Goal: Find specific page/section: Find specific page/section

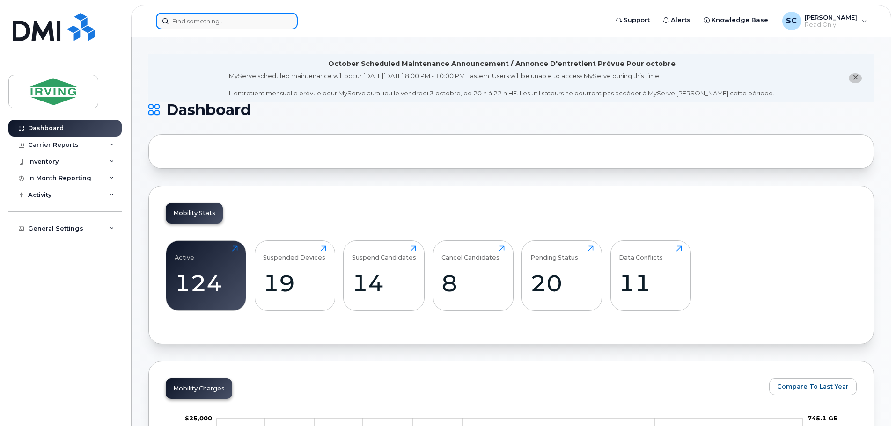
click at [207, 24] on input at bounding box center [227, 21] width 142 height 17
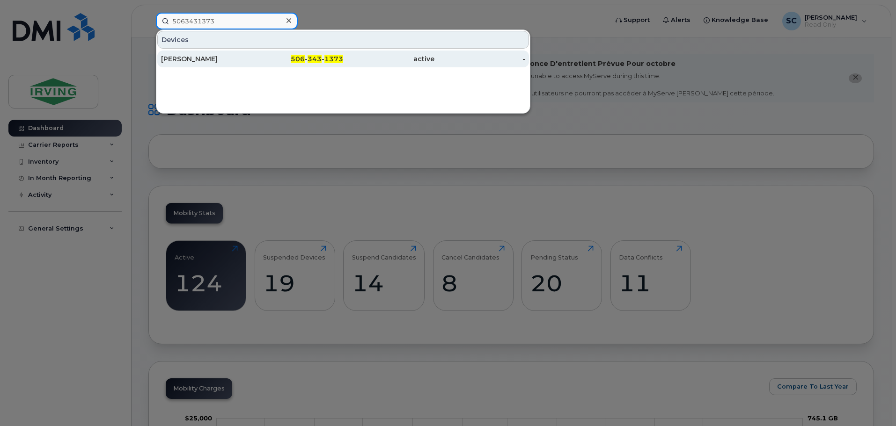
type input "5063431373"
click at [234, 61] on div "Cindy Stanley" at bounding box center [206, 58] width 91 height 9
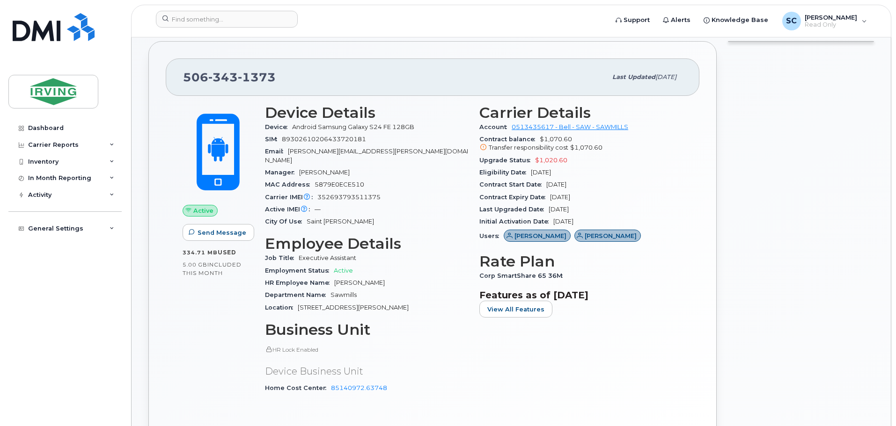
scroll to position [187, 0]
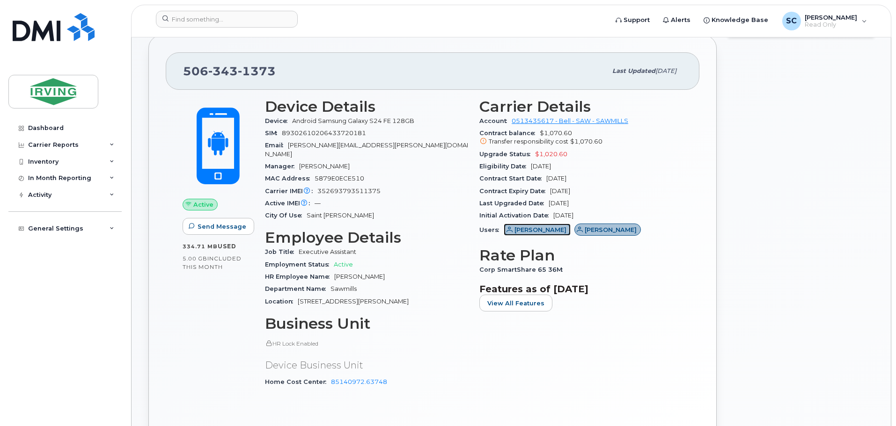
click at [526, 231] on span "[PERSON_NAME]" at bounding box center [540, 230] width 52 height 9
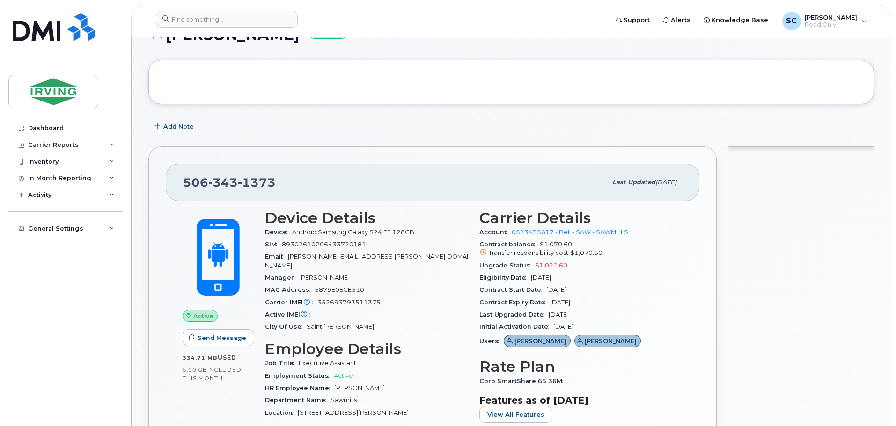
scroll to position [187, 0]
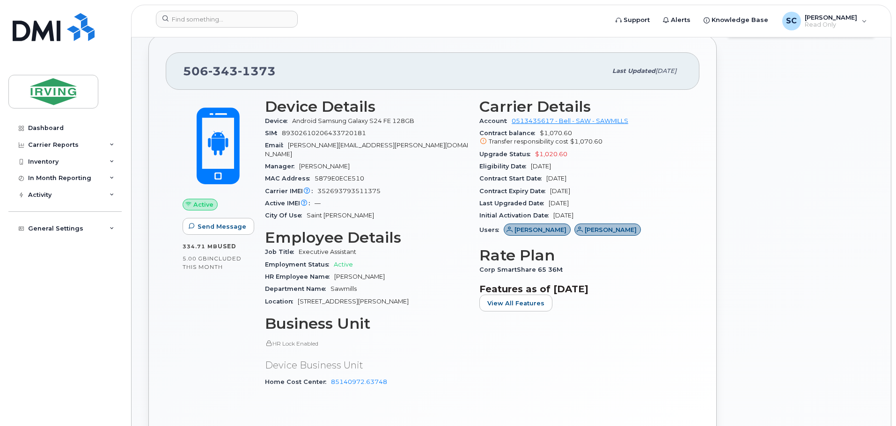
drag, startPoint x: 536, startPoint y: 231, endPoint x: 459, endPoint y: 241, distance: 77.0
click at [459, 246] on div "Job Title Executive Assistant" at bounding box center [366, 252] width 203 height 12
click at [553, 121] on link "0513435617 - Bell - SAW - SAWMILLS" at bounding box center [569, 120] width 117 height 7
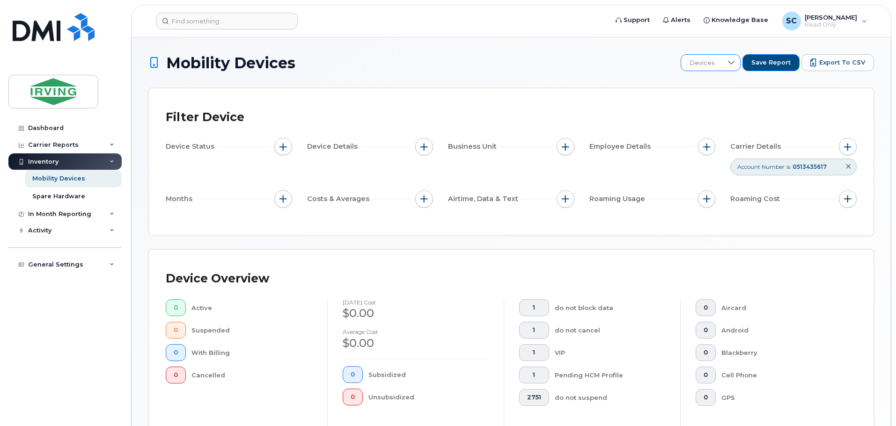
click at [737, 58] on div at bounding box center [731, 63] width 18 height 16
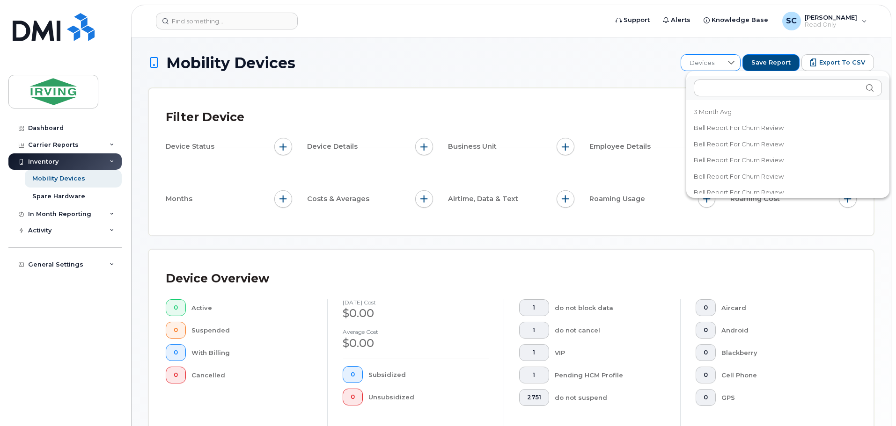
click at [737, 58] on div at bounding box center [731, 63] width 18 height 16
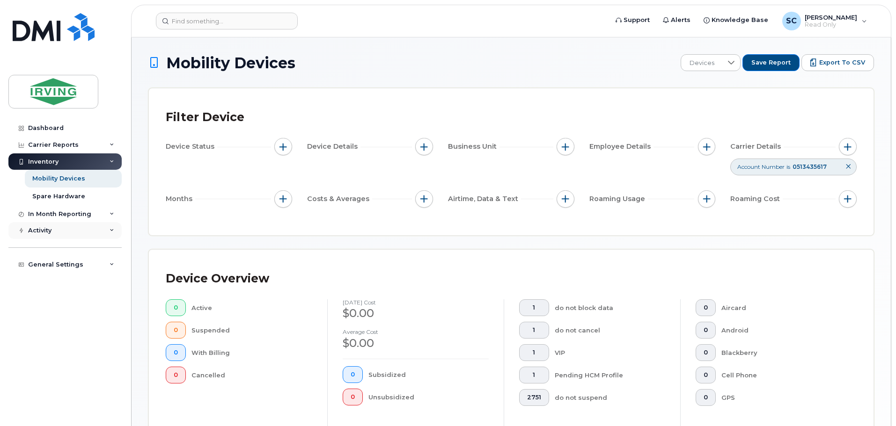
click at [77, 229] on div "Activity" at bounding box center [64, 230] width 113 height 17
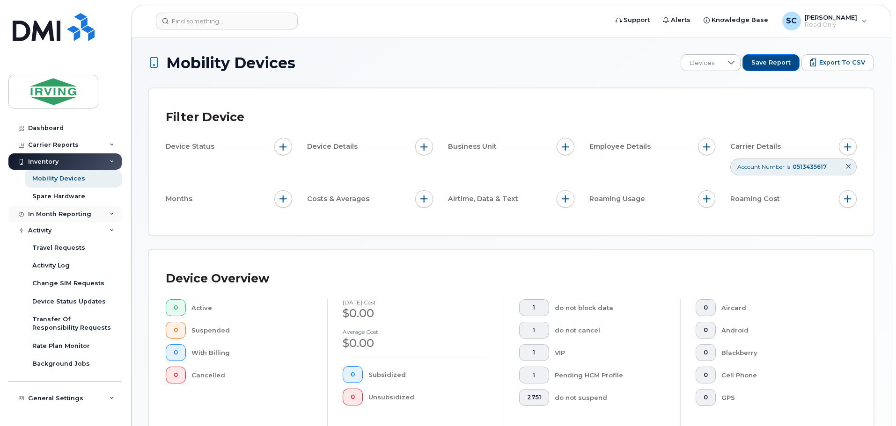
click at [63, 211] on div "In Month Reporting" at bounding box center [59, 214] width 63 height 7
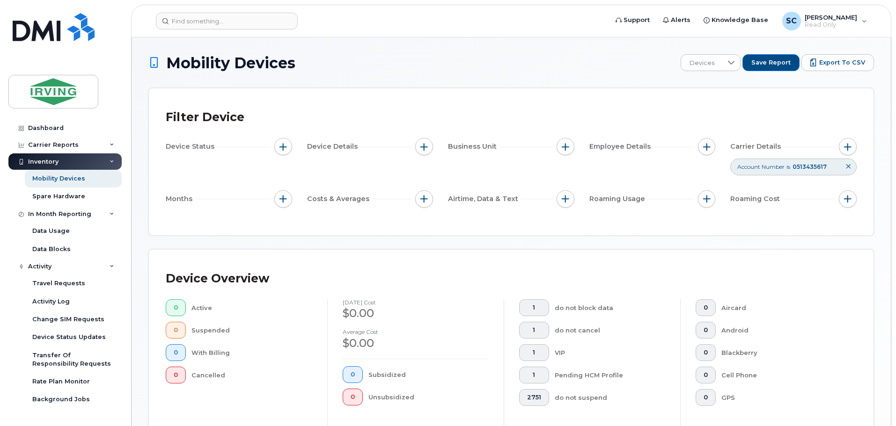
click at [67, 162] on div "Inventory" at bounding box center [64, 161] width 113 height 17
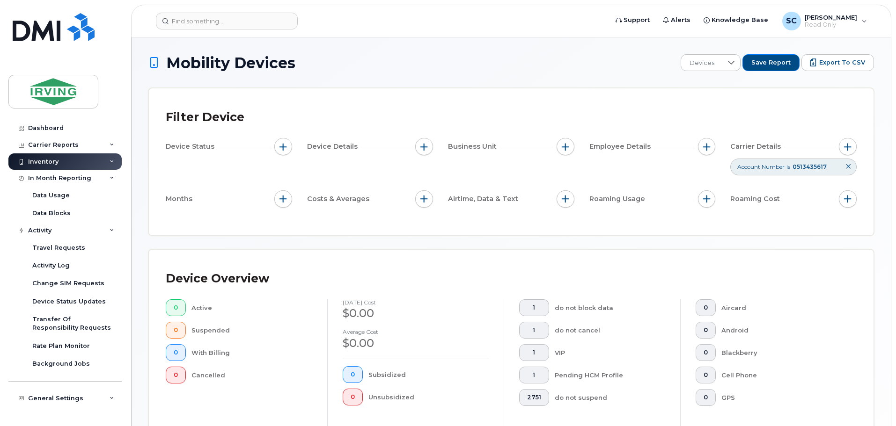
click at [67, 162] on div "Inventory" at bounding box center [64, 161] width 113 height 17
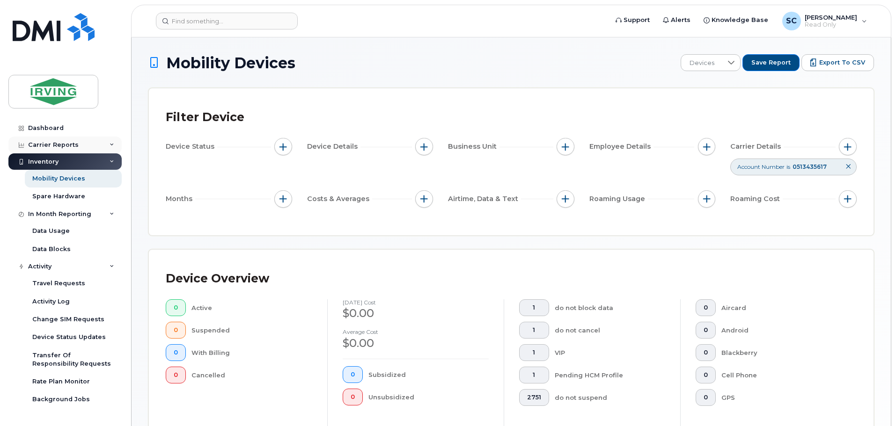
click at [68, 148] on div "Carrier Reports" at bounding box center [53, 144] width 51 height 7
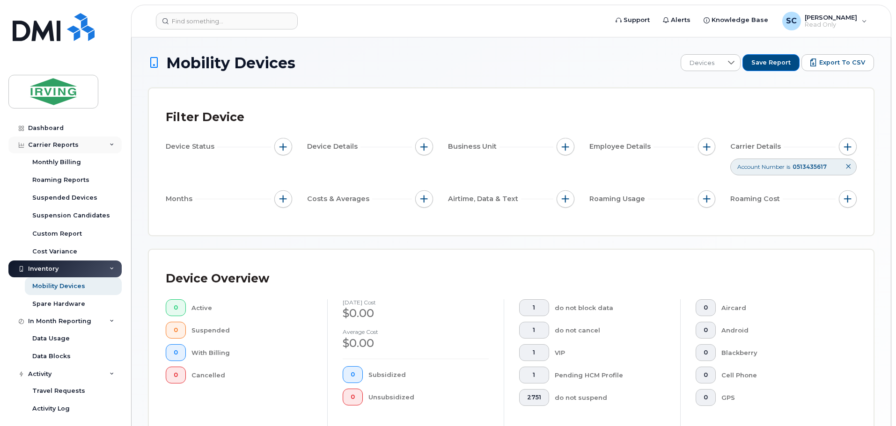
click at [69, 145] on div "Carrier Reports" at bounding box center [53, 144] width 51 height 7
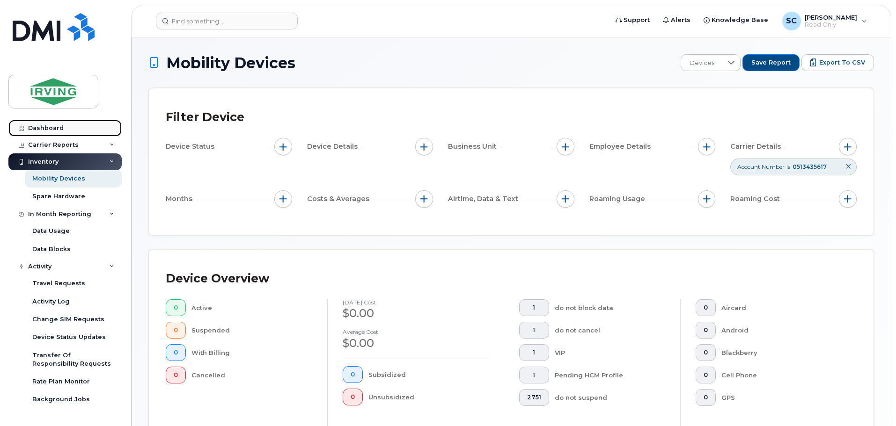
click at [59, 124] on link "Dashboard" at bounding box center [64, 128] width 113 height 17
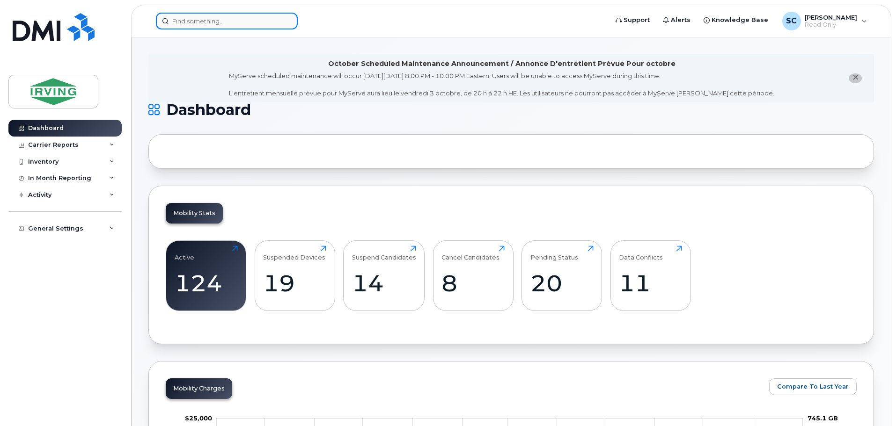
click at [199, 22] on input at bounding box center [227, 21] width 142 height 17
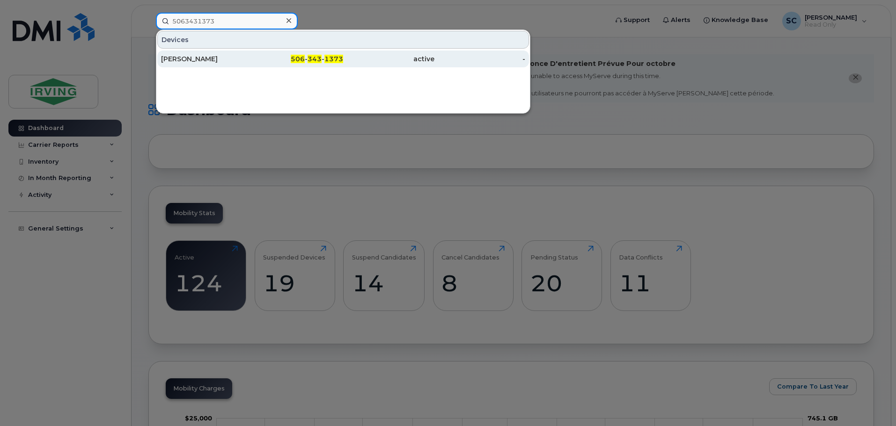
type input "5063431373"
click at [240, 64] on div "[PERSON_NAME]" at bounding box center [206, 59] width 91 height 17
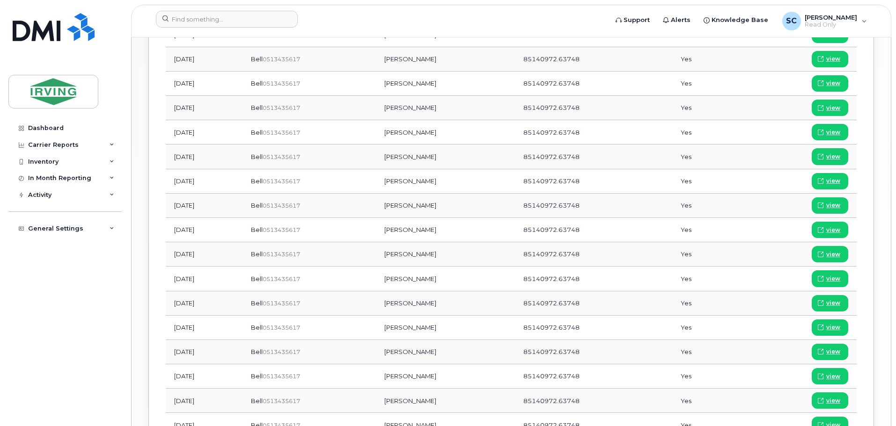
scroll to position [515, 0]
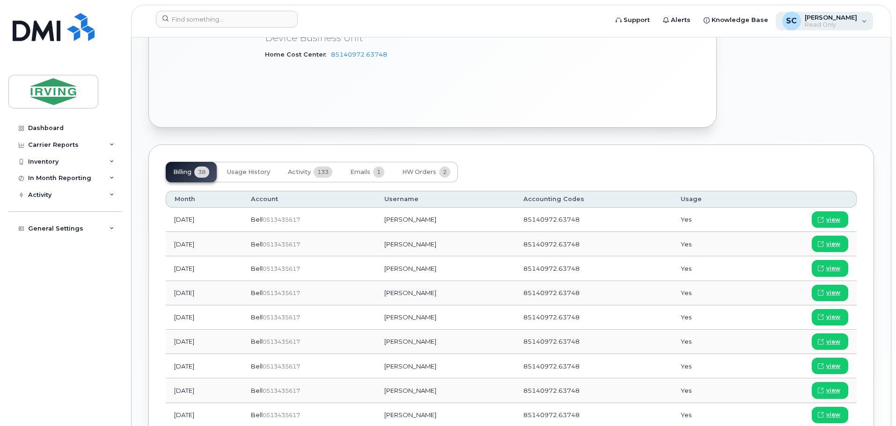
click at [863, 22] on div "SC [PERSON_NAME], [PERSON_NAME] Only" at bounding box center [824, 21] width 98 height 19
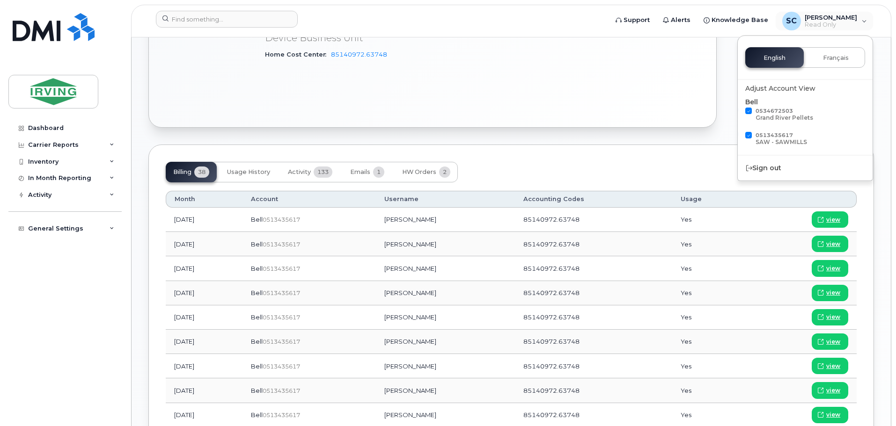
click at [700, 126] on div "Add Note 506 343 1373 Last updated Sep 23, 2025 Active Send Message 334.71 MB  …" at bounding box center [510, 244] width 725 height 1247
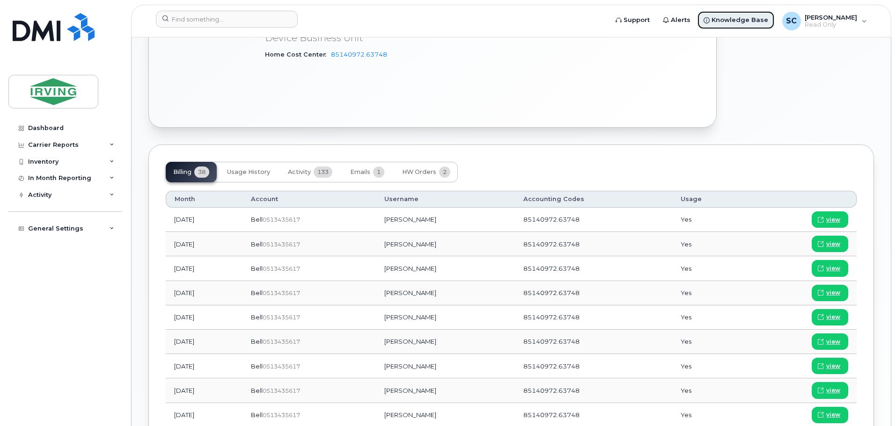
click at [755, 18] on span "Knowledge Base" at bounding box center [739, 19] width 57 height 9
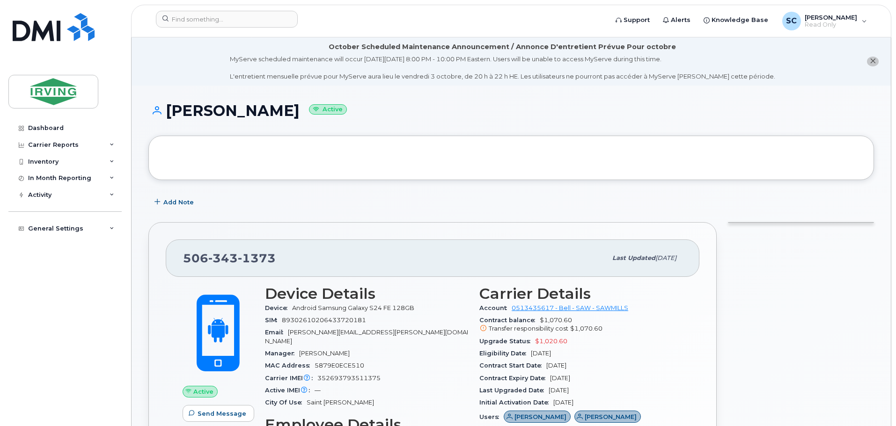
scroll to position [94, 0]
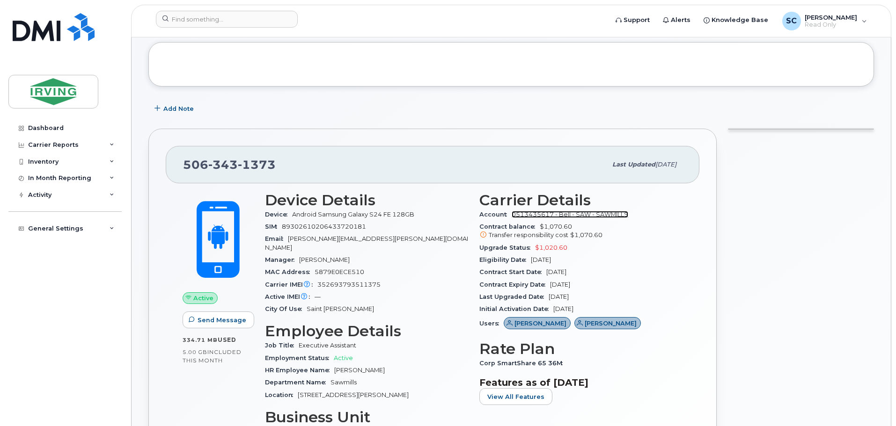
click at [530, 212] on link "0513435617 - Bell - SAW - SAWMILLS" at bounding box center [569, 214] width 117 height 7
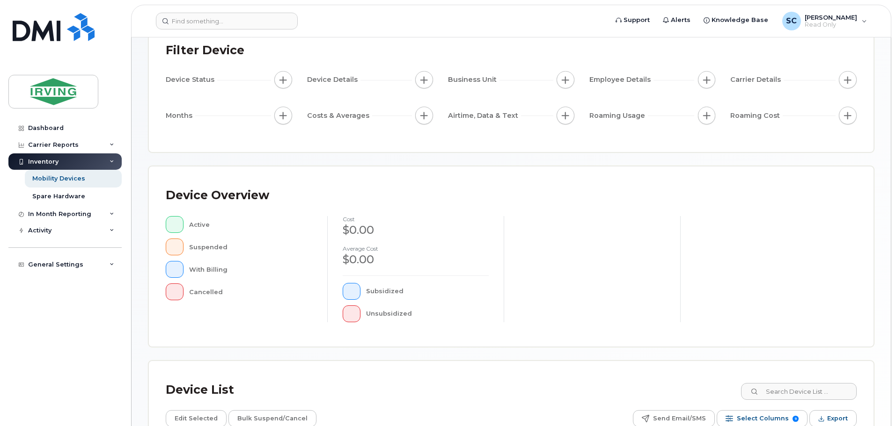
scroll to position [187, 0]
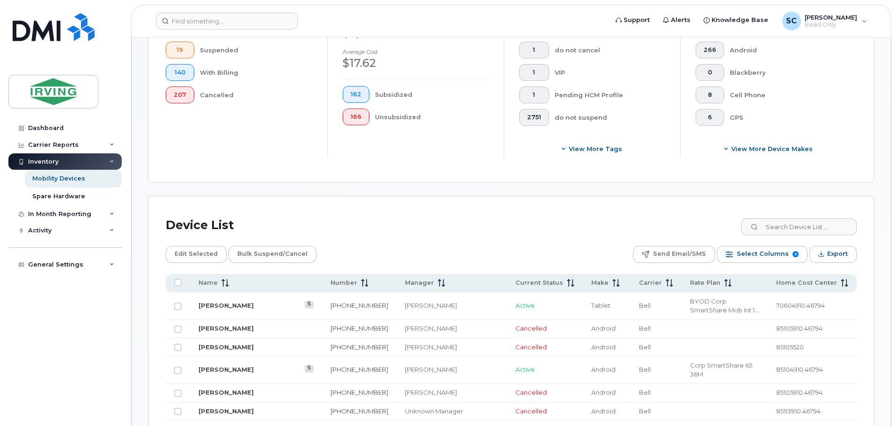
scroll to position [266, 0]
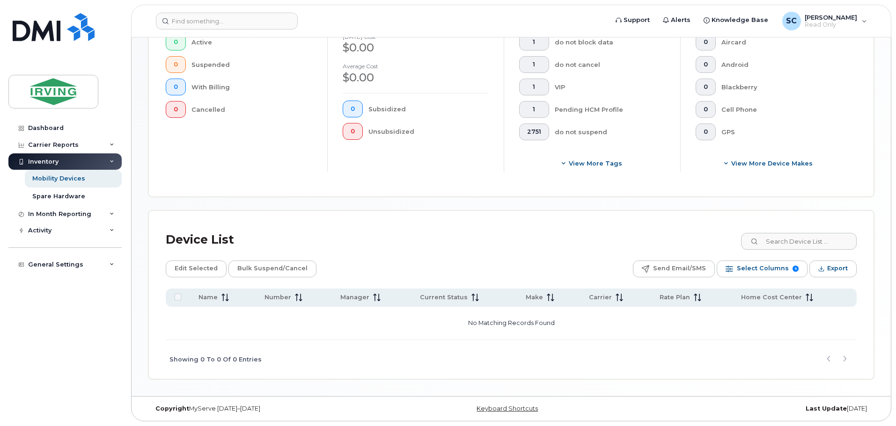
click at [179, 300] on div at bounding box center [177, 296] width 7 height 7
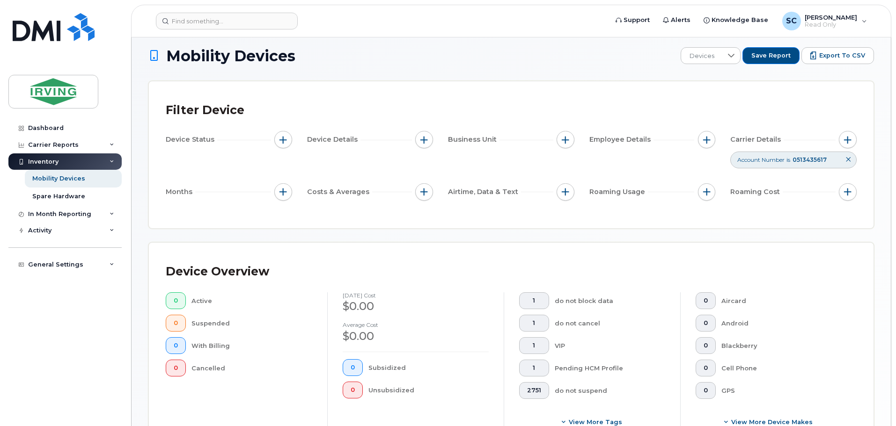
scroll to position [0, 0]
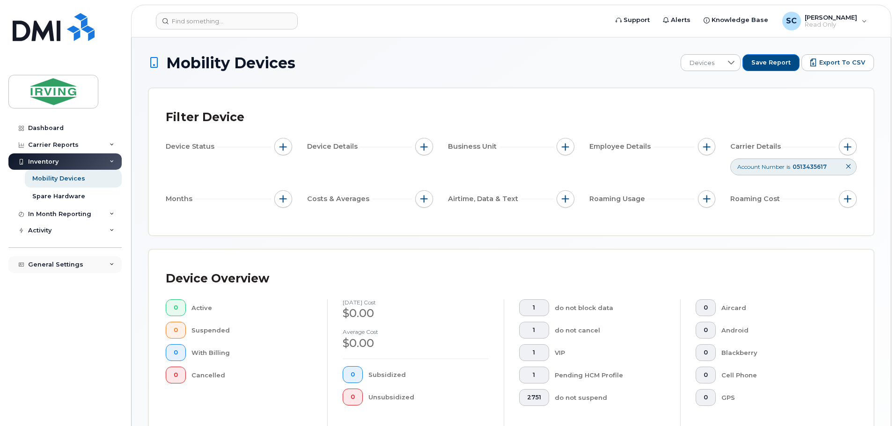
click at [86, 265] on div "General Settings" at bounding box center [64, 264] width 113 height 17
click at [64, 282] on div "My Account" at bounding box center [51, 282] width 38 height 8
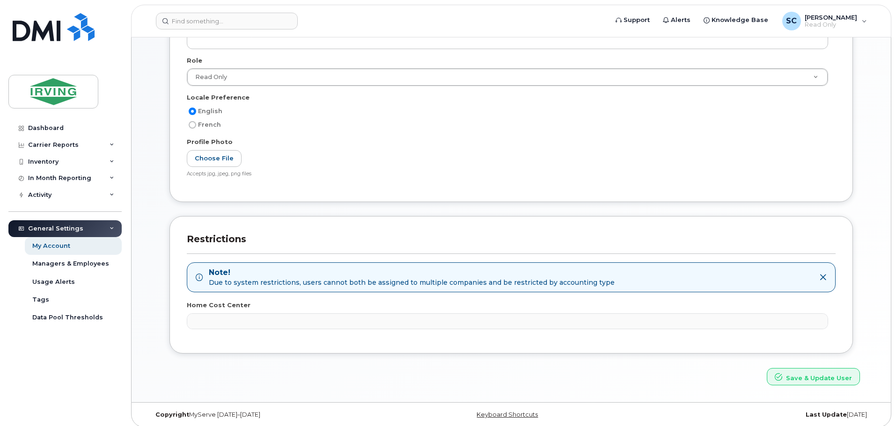
scroll to position [239, 0]
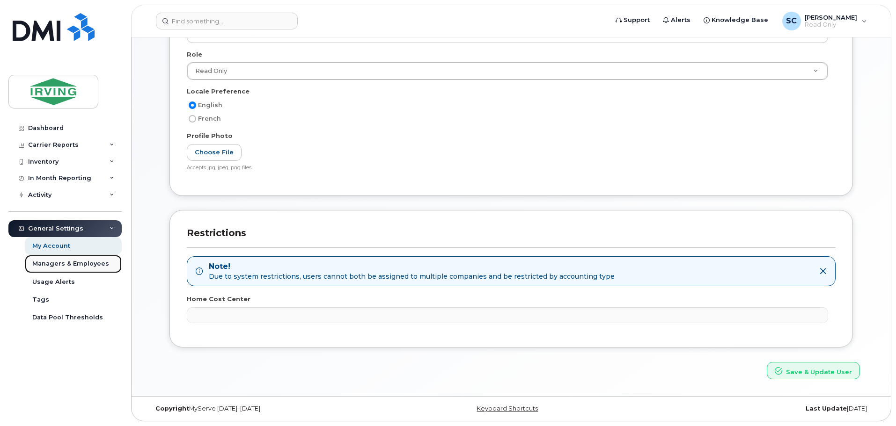
click at [87, 262] on div "Managers & Employees" at bounding box center [70, 264] width 77 height 8
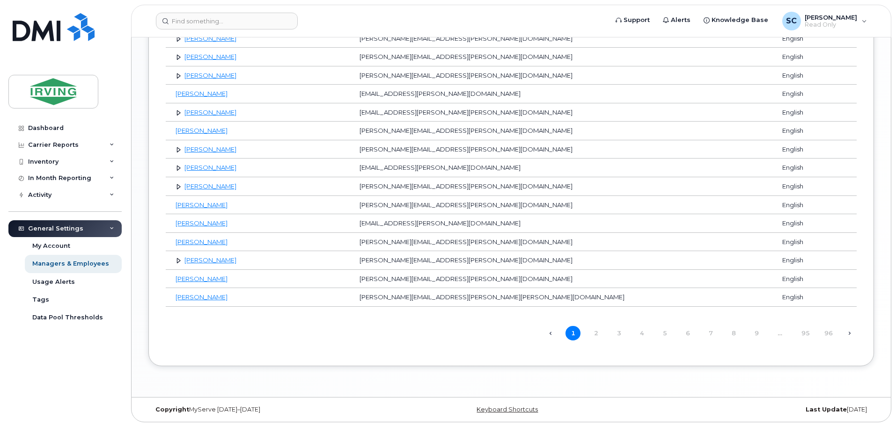
scroll to position [873, 0]
click at [51, 315] on div "Data Pool Thresholds" at bounding box center [67, 317] width 71 height 8
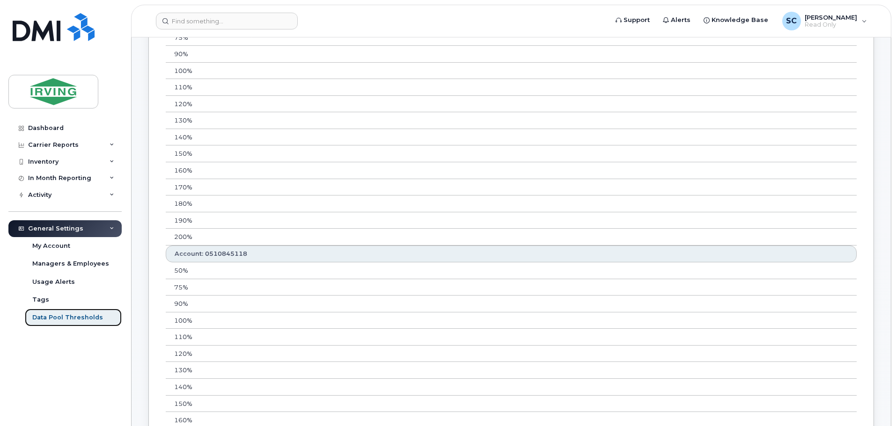
scroll to position [1825, 0]
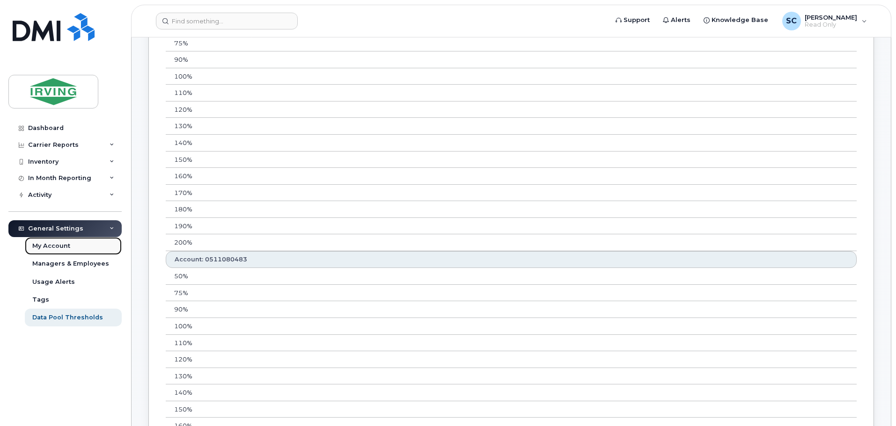
click at [66, 246] on div "My Account" at bounding box center [51, 246] width 38 height 8
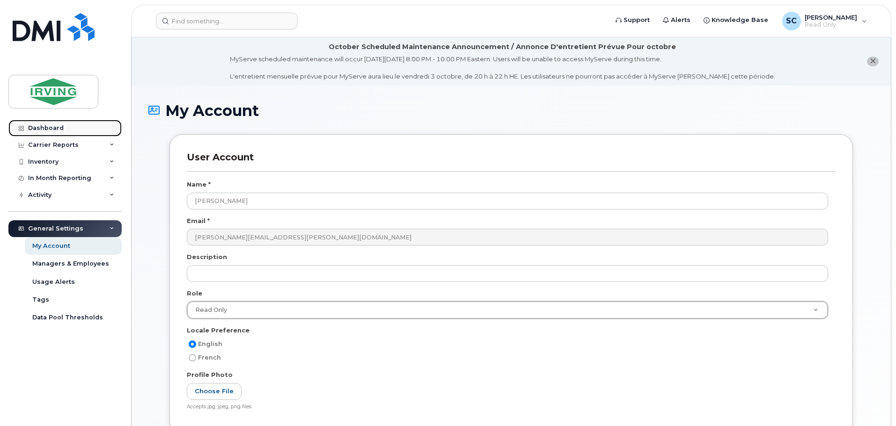
click at [47, 126] on div "Dashboard" at bounding box center [46, 127] width 36 height 7
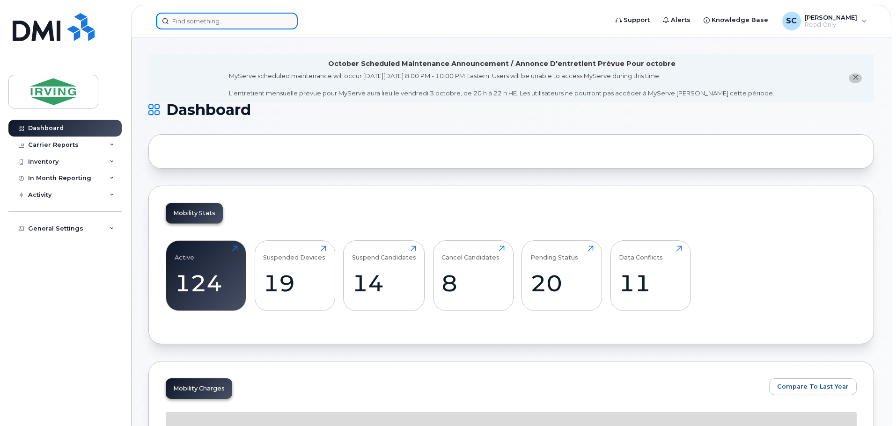
click at [221, 21] on input at bounding box center [227, 21] width 142 height 17
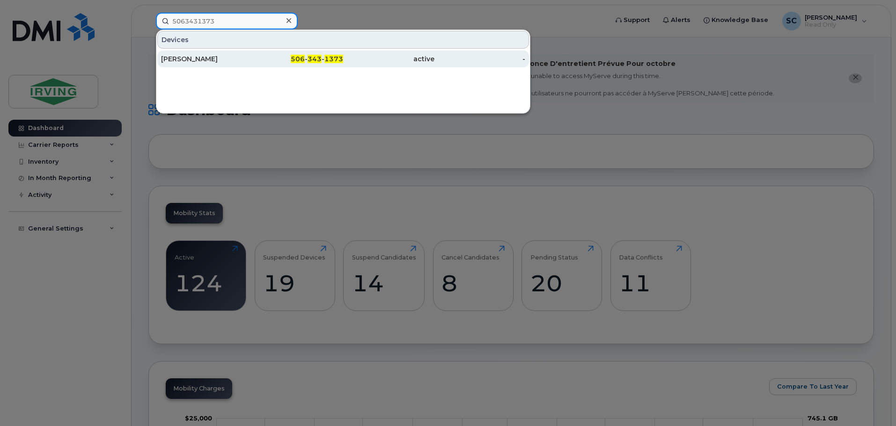
type input "5063431373"
click at [189, 58] on div "[PERSON_NAME]" at bounding box center [206, 58] width 91 height 9
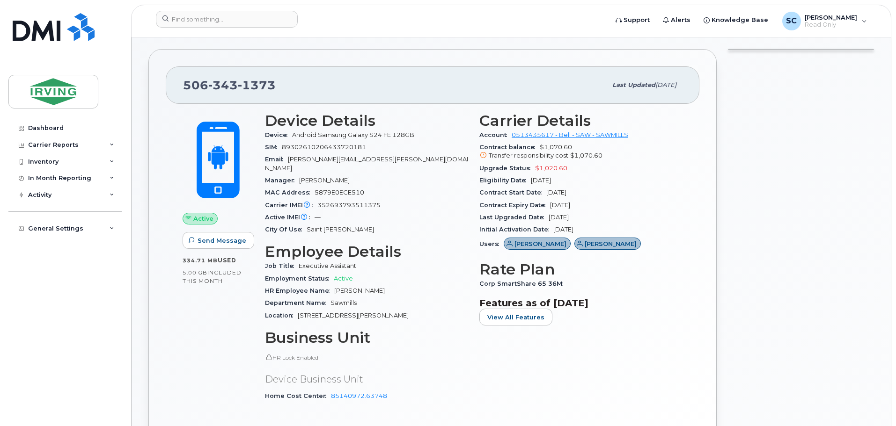
scroll to position [187, 0]
